Goal: Navigation & Orientation: Understand site structure

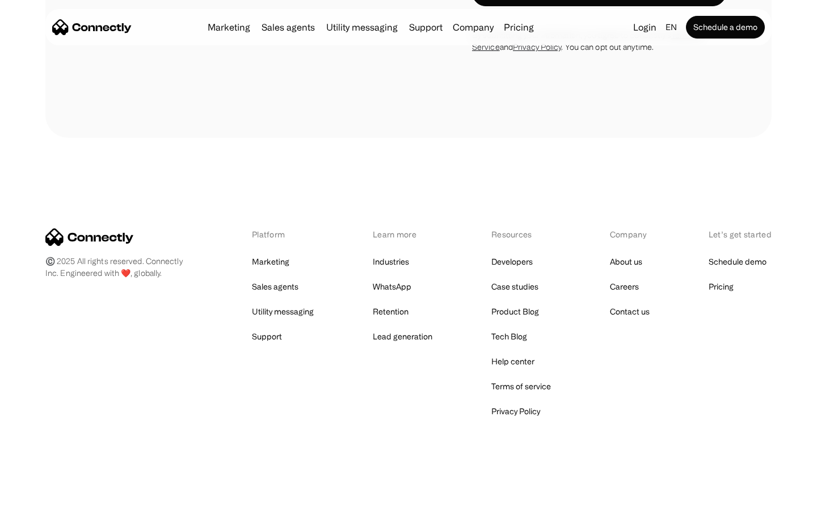
scroll to position [972, 0]
